Goal: Task Accomplishment & Management: Manage account settings

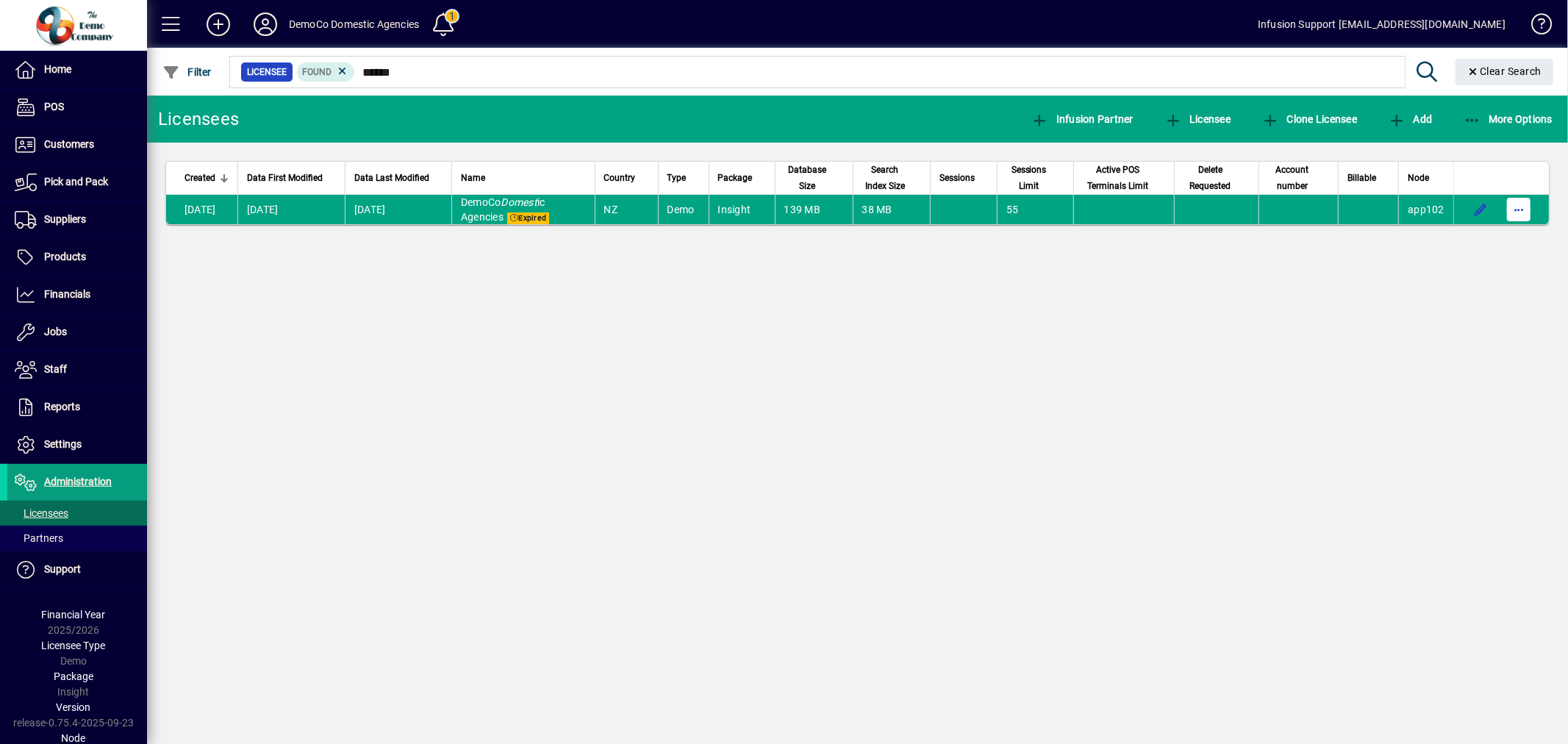
click at [1525, 209] on span "button" at bounding box center [1518, 209] width 35 height 35
click at [1475, 233] on span "Request licensee be deleted" at bounding box center [1443, 242] width 153 height 18
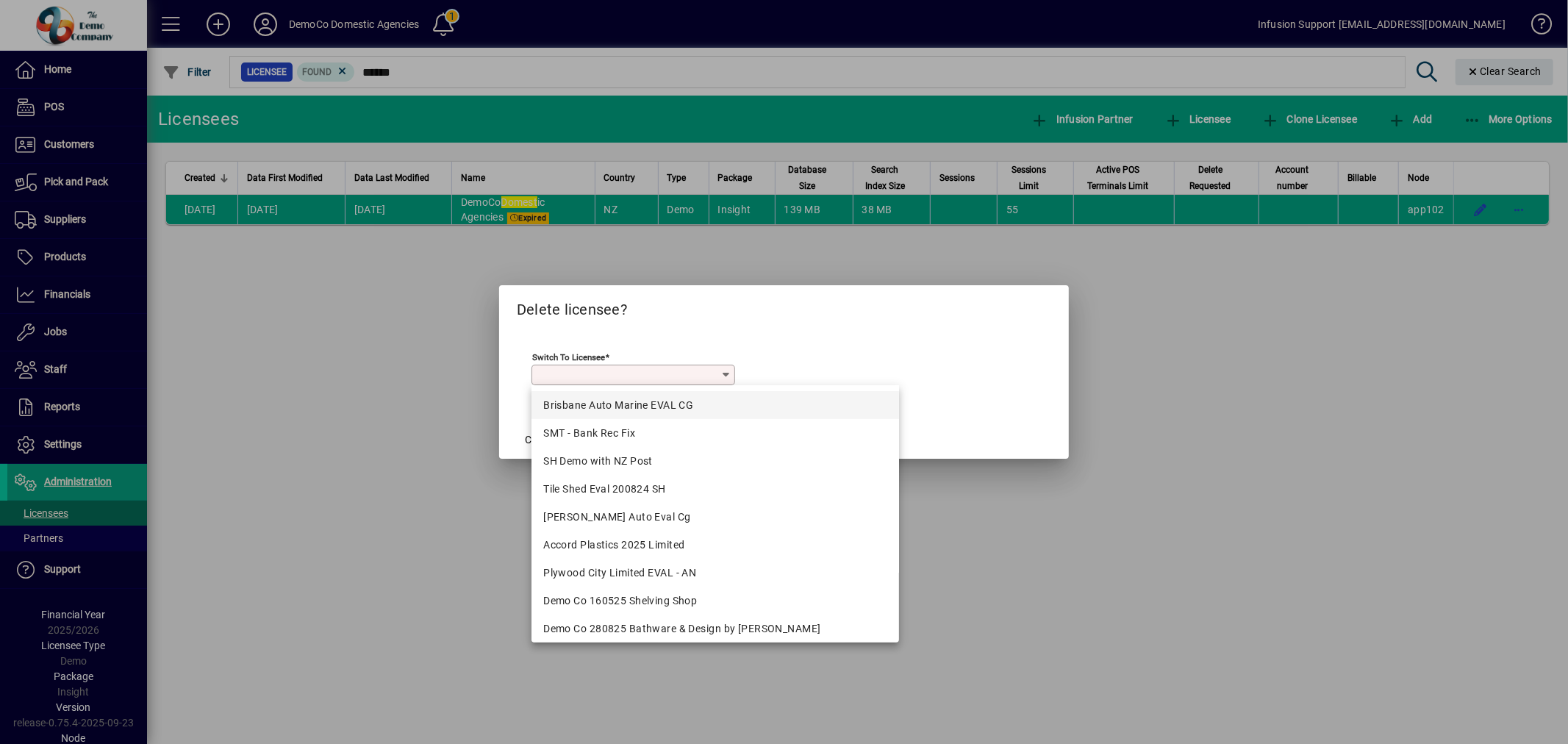
click at [603, 398] on div "Brisbane Auto Marine EVAL CG" at bounding box center [715, 405] width 344 height 16
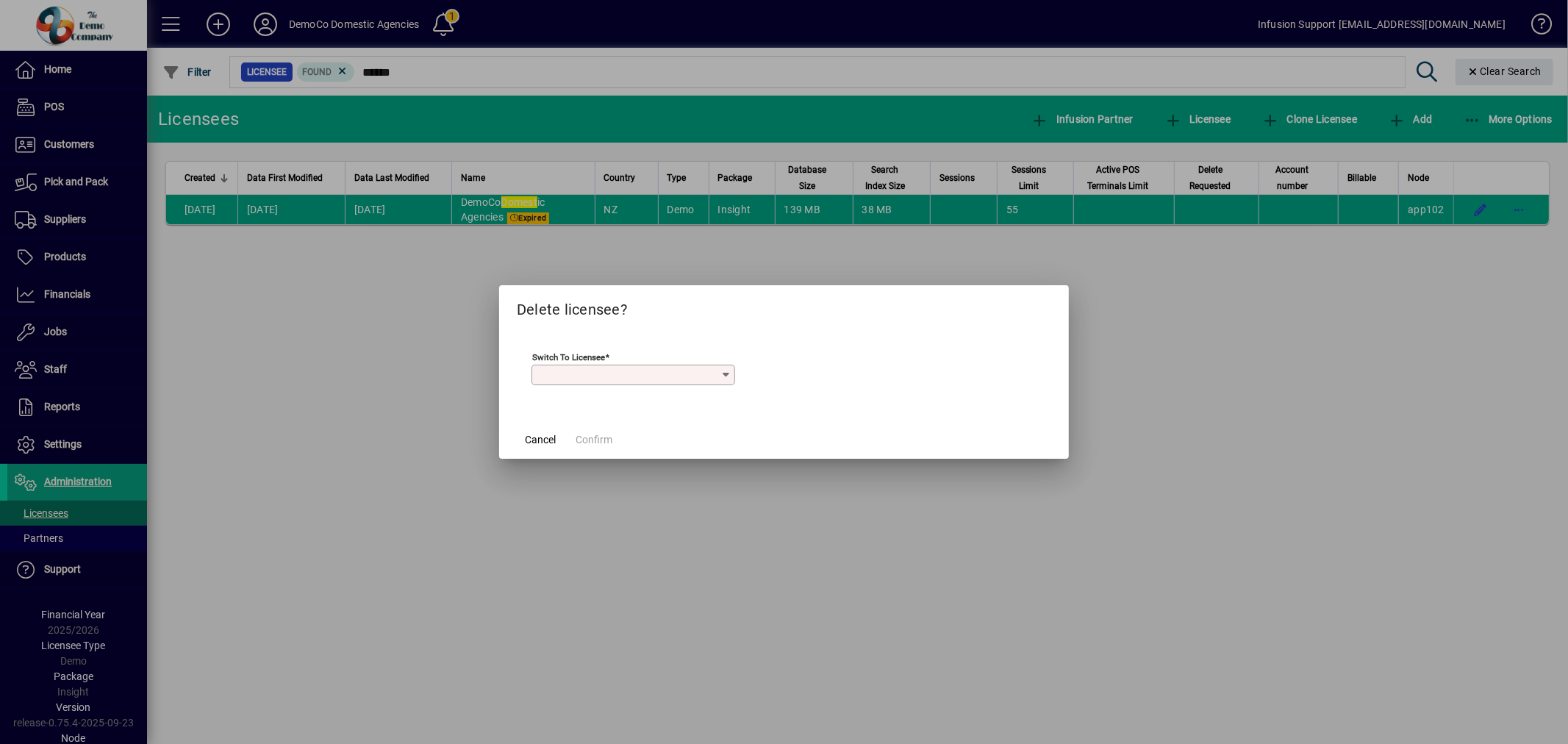
type input "**********"
drag, startPoint x: 589, startPoint y: 420, endPoint x: 590, endPoint y: 430, distance: 10.0
click at [590, 430] on mat-dialog-actions "Cancel Confirm" at bounding box center [783, 439] width 569 height 39
click at [591, 435] on span "Confirm" at bounding box center [594, 440] width 37 height 16
